Goal: Task Accomplishment & Management: Manage account settings

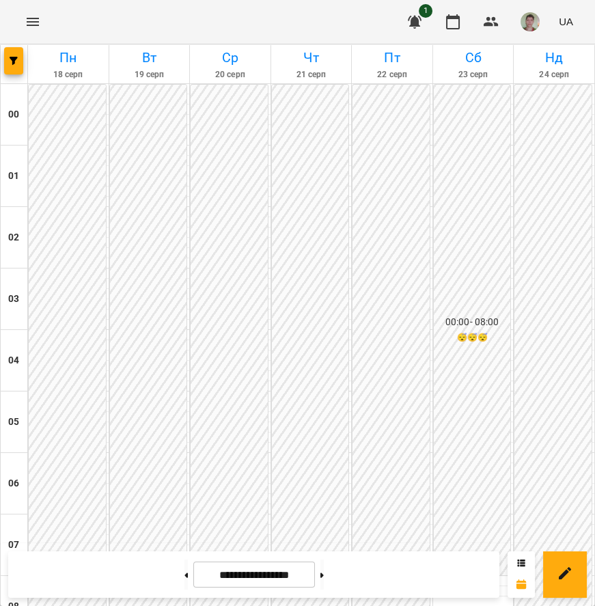
scroll to position [1014, 0]
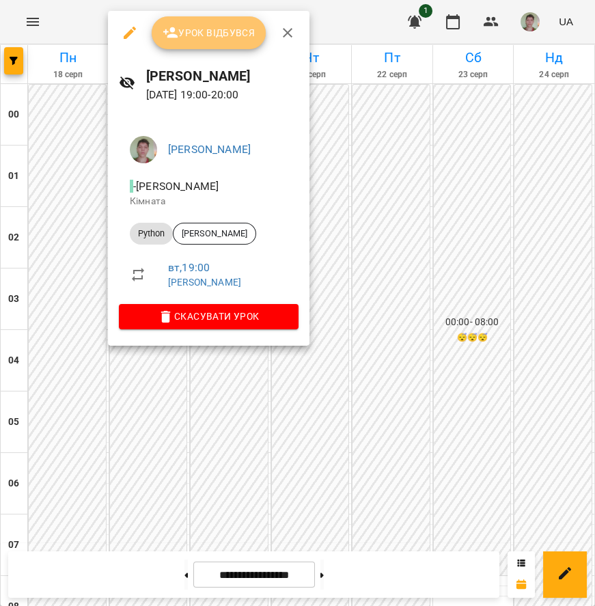
click at [208, 42] on button "Урок відбувся" at bounding box center [209, 32] width 115 height 33
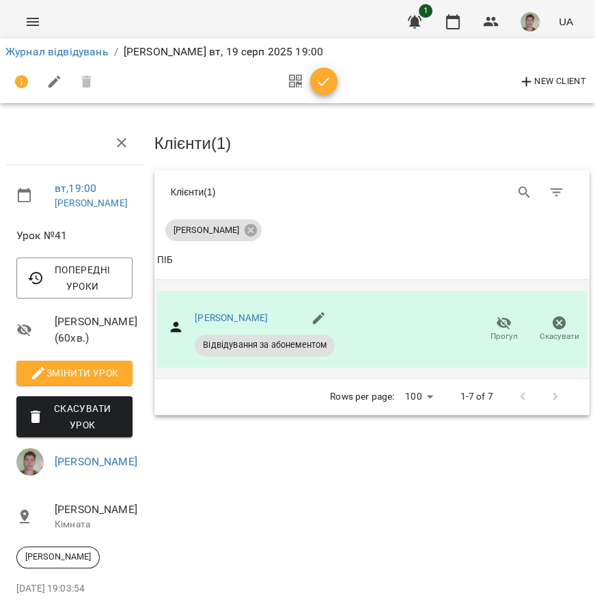
click at [484, 315] on span "Прогул" at bounding box center [503, 328] width 39 height 27
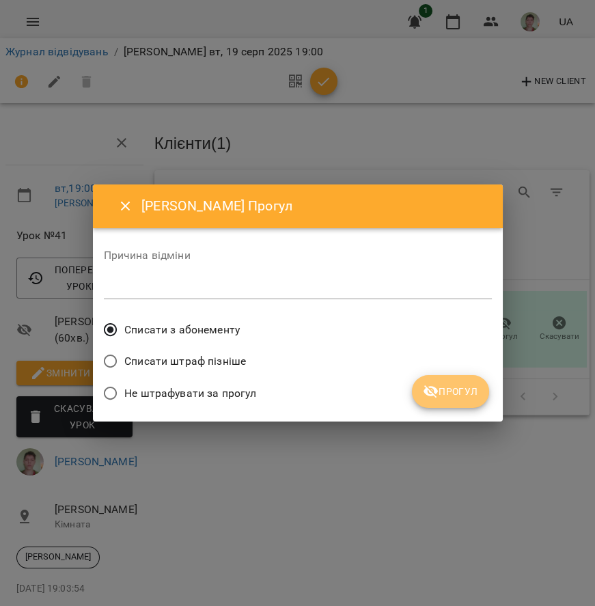
click at [438, 399] on span "Прогул" at bounding box center [450, 391] width 55 height 16
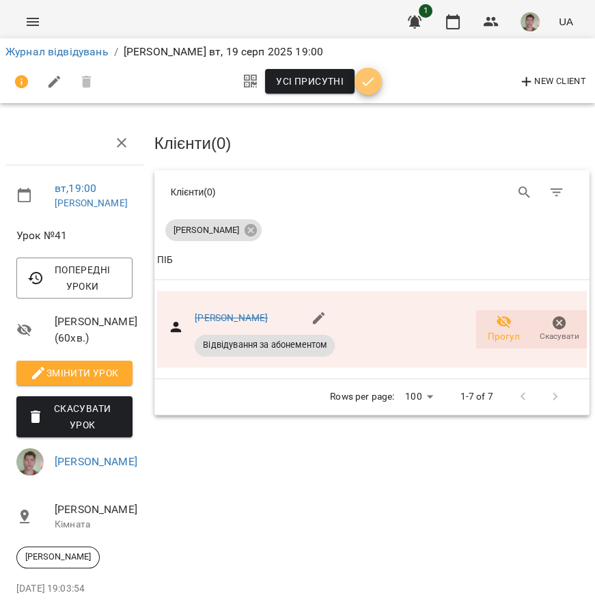
drag, startPoint x: 359, startPoint y: 82, endPoint x: 362, endPoint y: 91, distance: 9.3
click at [364, 88] on icon "button" at bounding box center [368, 82] width 16 height 16
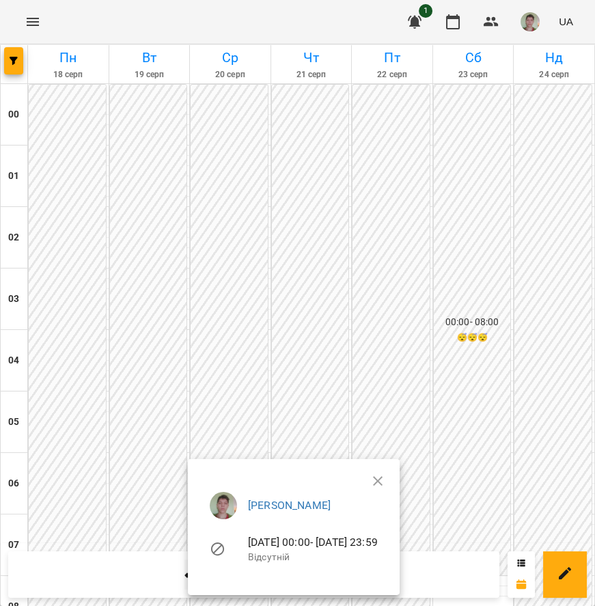
click at [188, 394] on div at bounding box center [297, 303] width 595 height 606
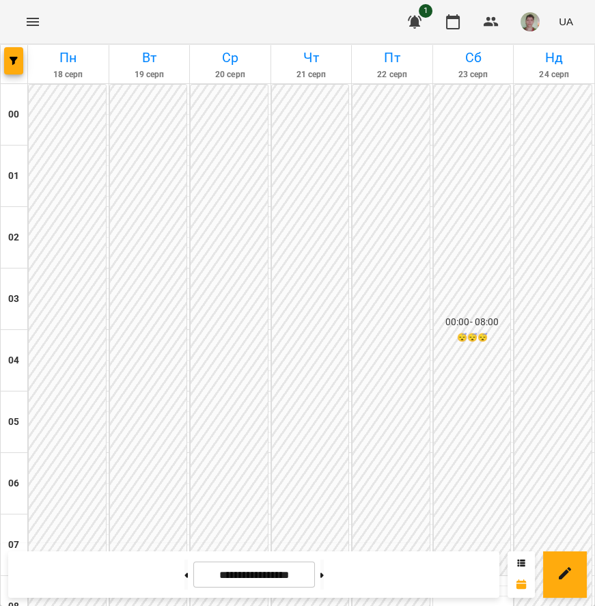
scroll to position [1014, 0]
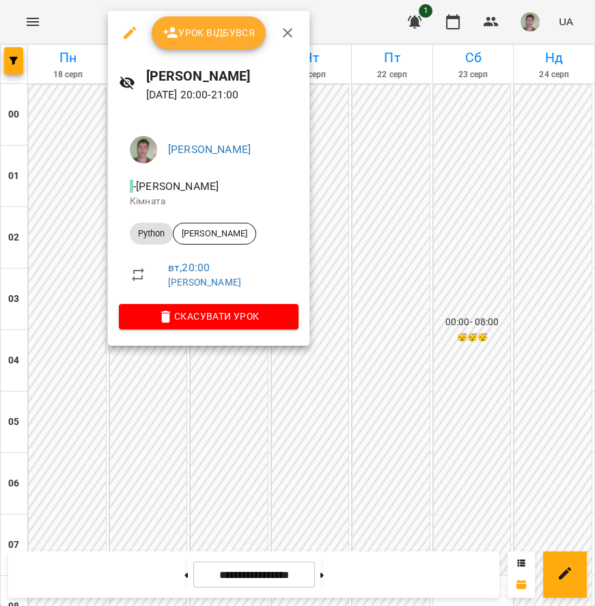
click at [214, 31] on span "Урок відбувся" at bounding box center [209, 33] width 93 height 16
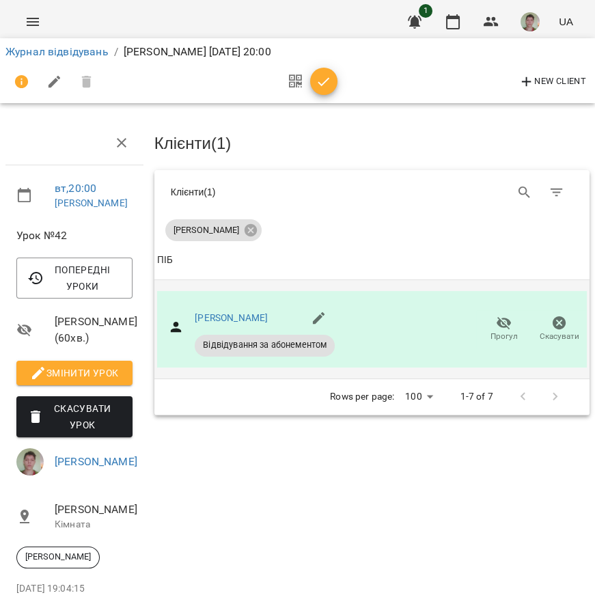
click at [493, 333] on span "Прогул" at bounding box center [503, 337] width 27 height 12
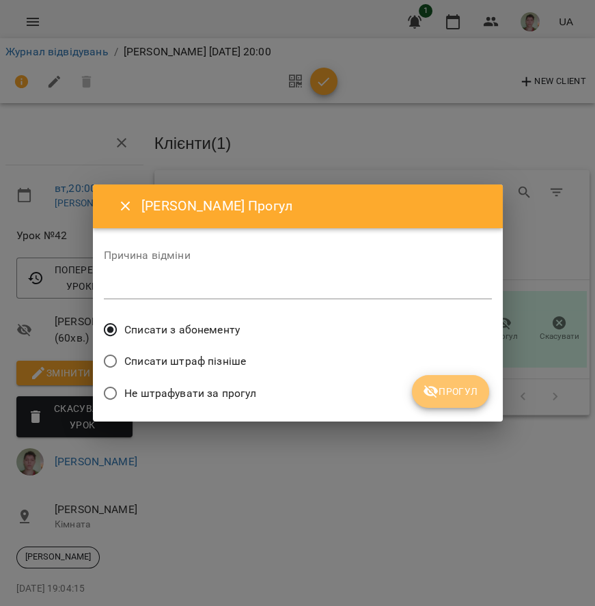
click at [441, 395] on span "Прогул" at bounding box center [450, 391] width 55 height 16
